Goal: Information Seeking & Learning: Learn about a topic

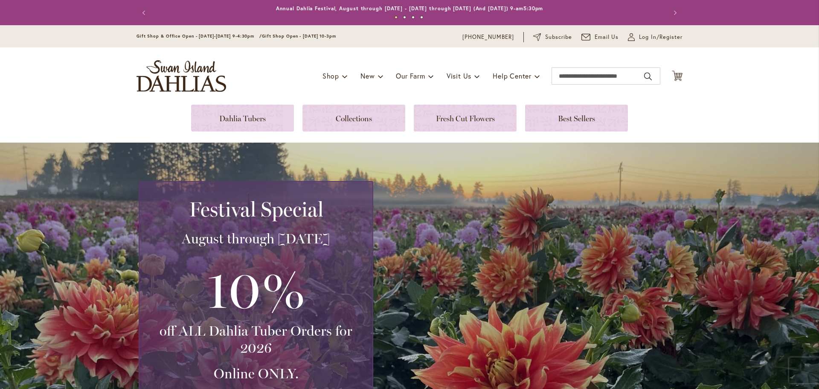
click at [262, 103] on div "Toggle Nav Shop Dahlia Tubers Collections Fresh Cut Dahlias Gardening Supplies …" at bounding box center [409, 75] width 563 height 57
click at [265, 120] on link at bounding box center [242, 118] width 103 height 27
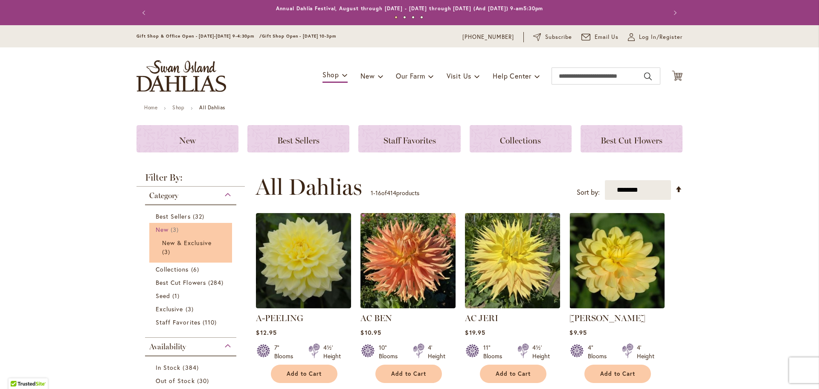
click at [187, 227] on link "New 3 items" at bounding box center [192, 229] width 72 height 9
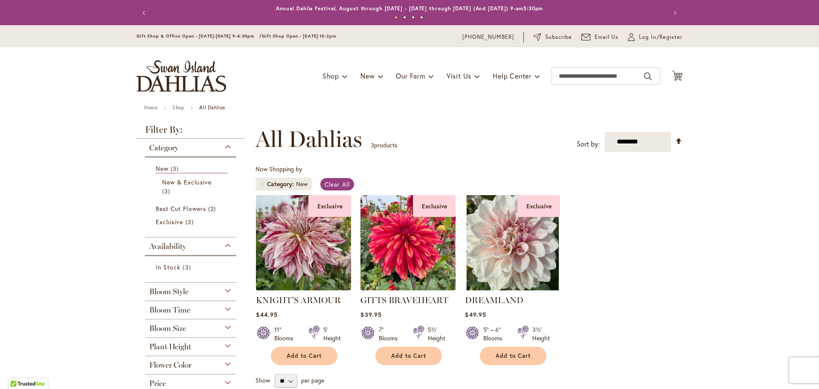
scroll to position [43, 0]
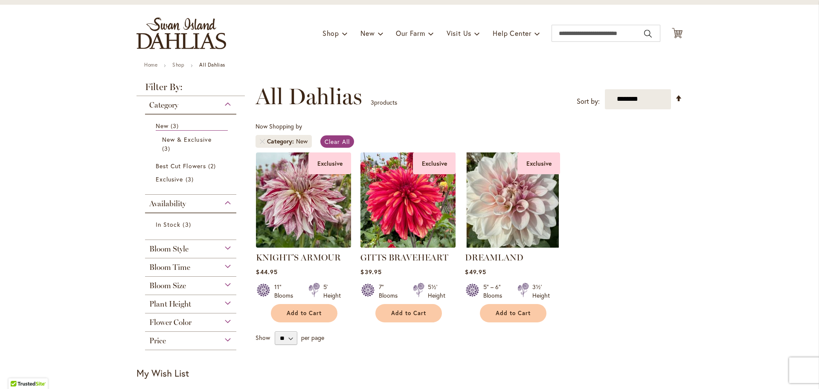
click at [427, 226] on img at bounding box center [408, 200] width 100 height 100
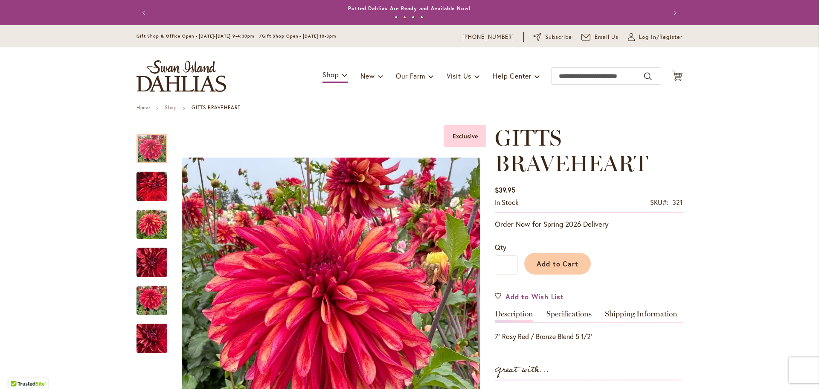
scroll to position [85, 0]
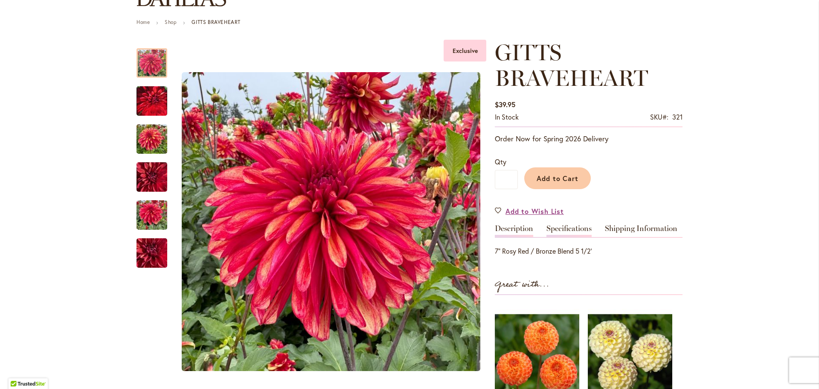
click at [547, 233] on link "Specifications" at bounding box center [569, 230] width 45 height 12
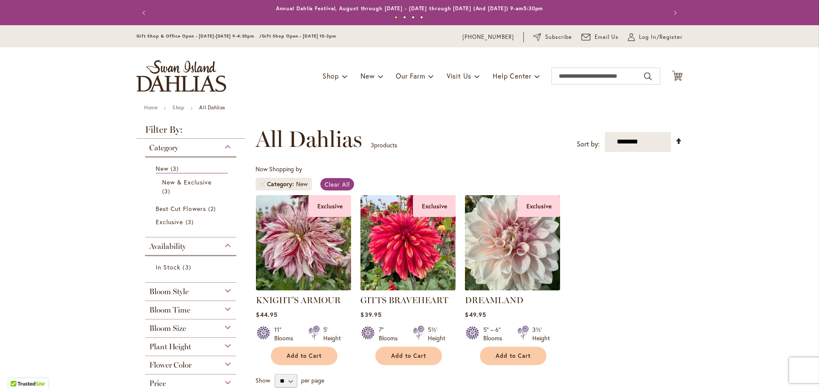
click at [514, 267] on img at bounding box center [513, 242] width 100 height 100
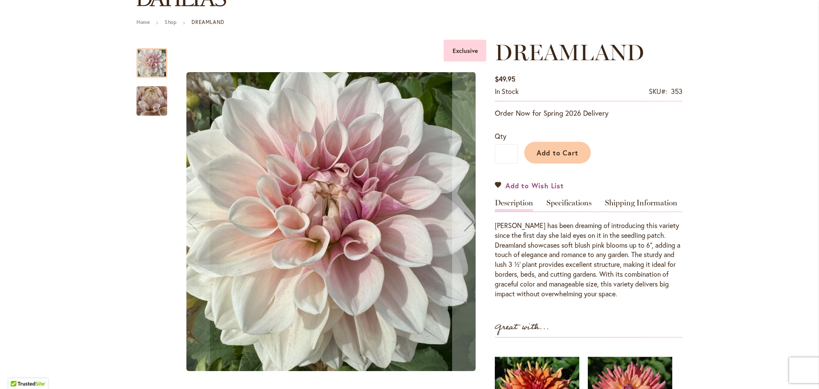
scroll to position [171, 0]
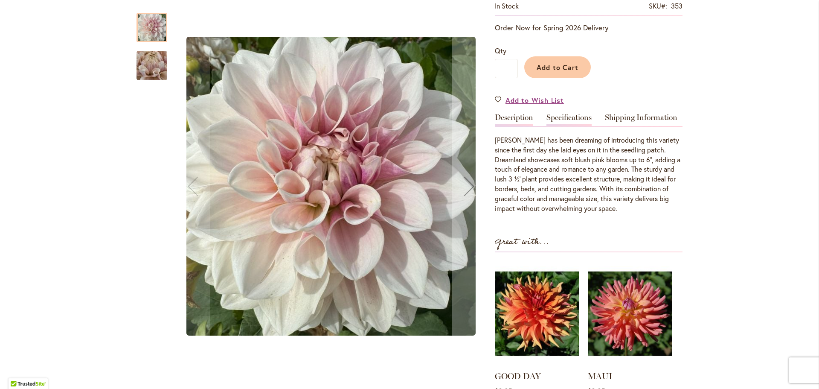
click at [567, 119] on link "Specifications" at bounding box center [569, 120] width 45 height 12
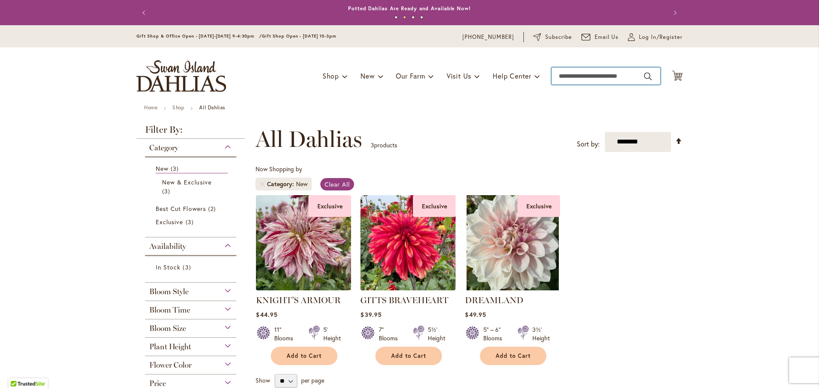
click at [583, 77] on input "Search" at bounding box center [606, 75] width 109 height 17
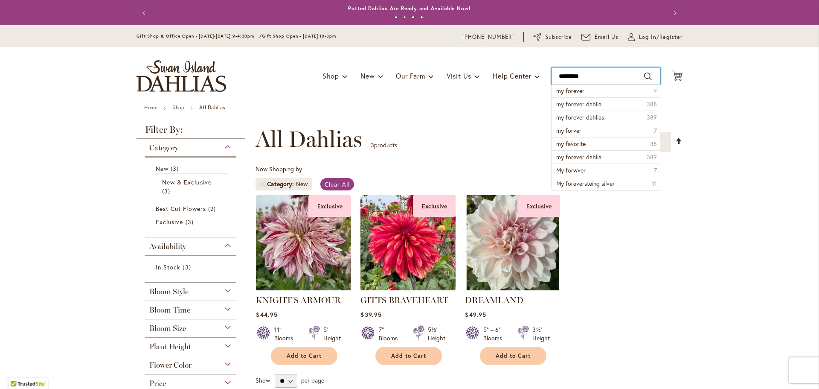
type input "**********"
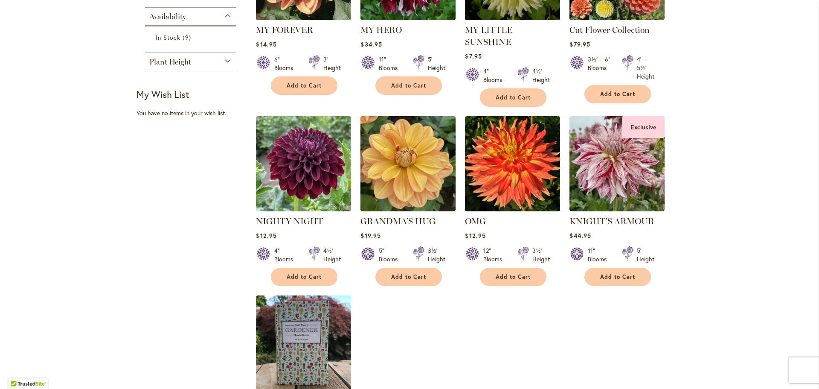
scroll to position [213, 0]
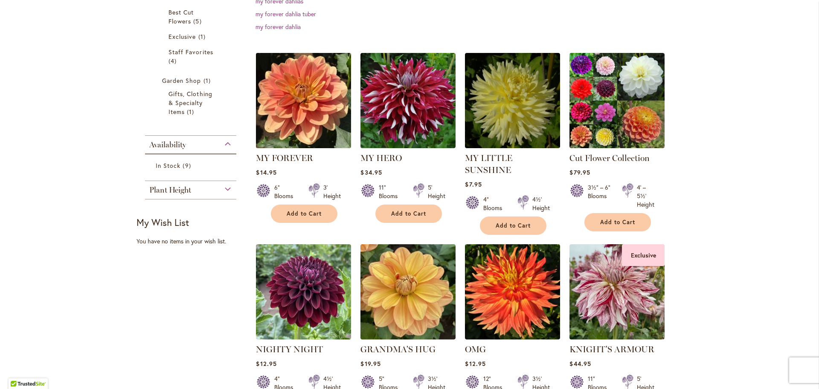
click at [292, 105] on img at bounding box center [304, 100] width 100 height 100
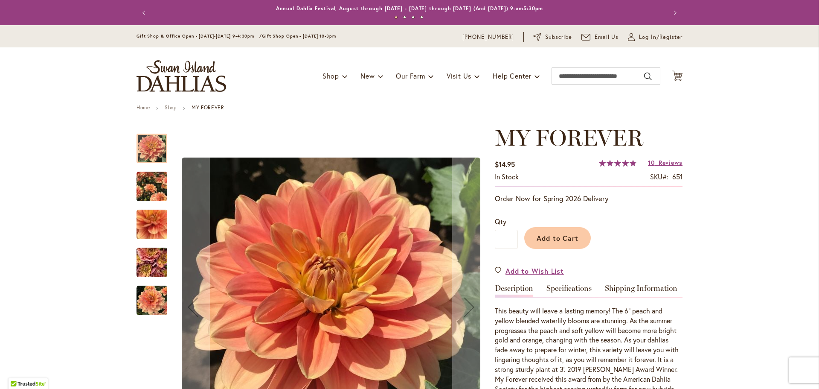
scroll to position [85, 0]
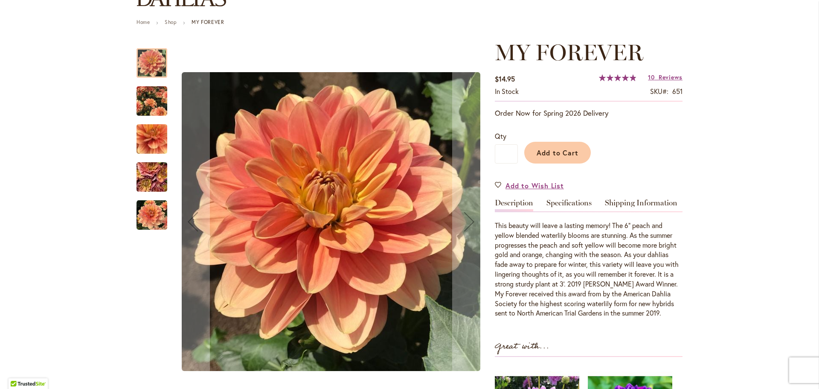
click at [156, 168] on img "MY FOREVER" at bounding box center [151, 177] width 61 height 46
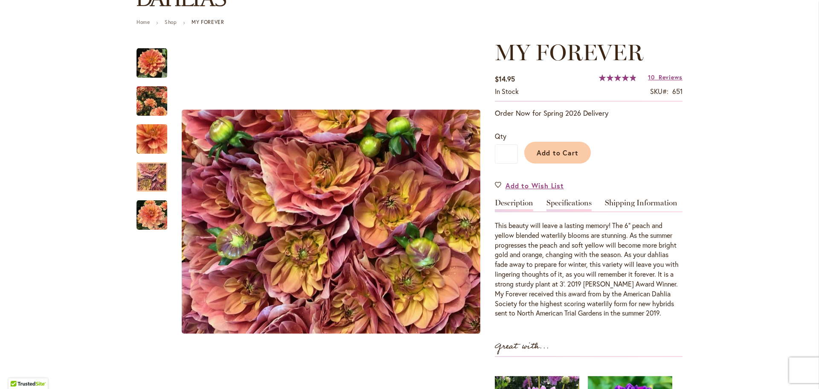
click at [576, 204] on link "Specifications" at bounding box center [569, 205] width 45 height 12
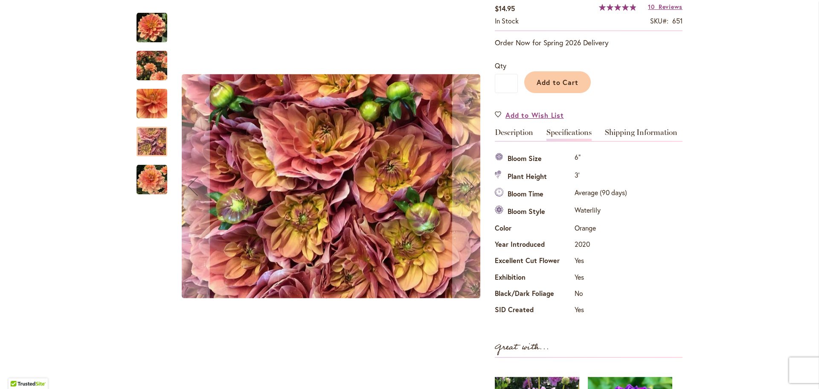
scroll to position [113, 0]
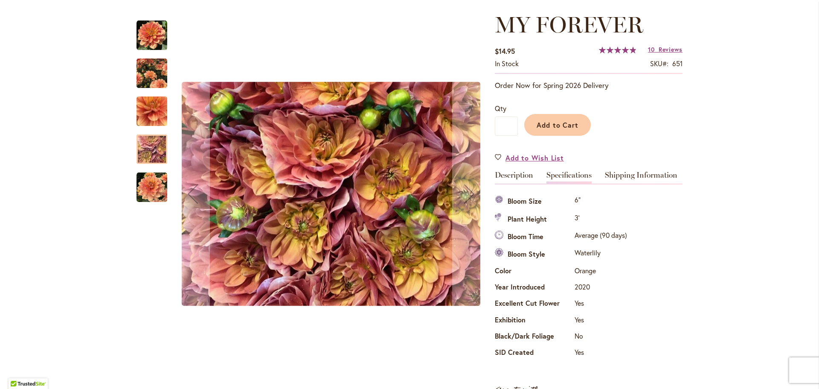
click at [140, 193] on img "MY FOREVER" at bounding box center [152, 187] width 31 height 31
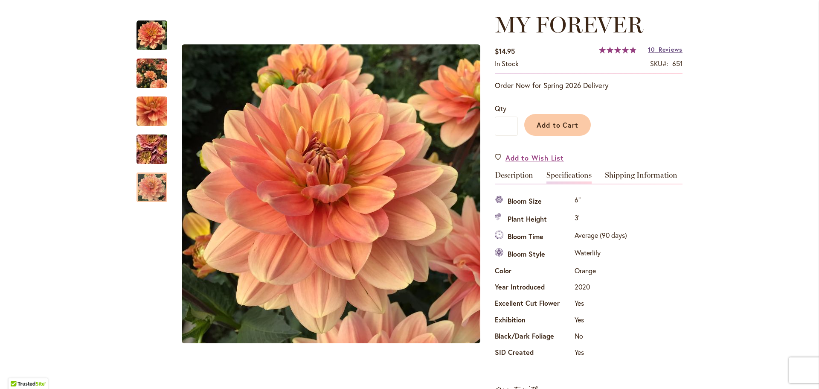
click at [654, 47] on link "10 Reviews" at bounding box center [665, 49] width 35 height 8
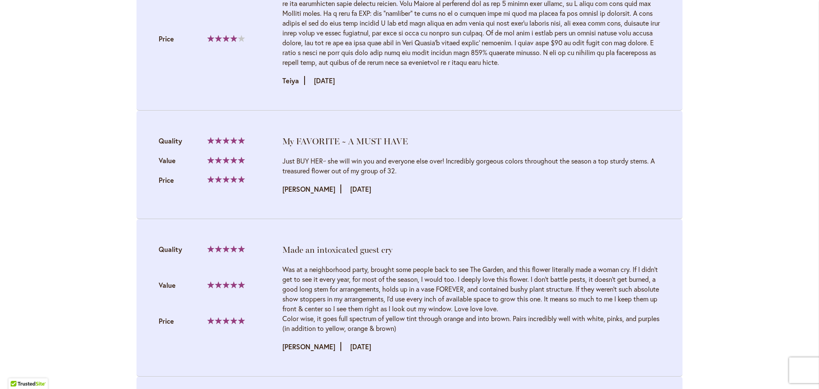
scroll to position [1233, 0]
